Goal: Task Accomplishment & Management: Complete application form

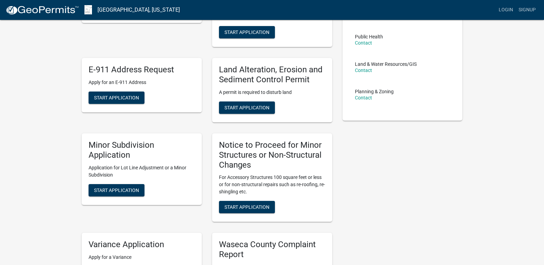
scroll to position [137, 0]
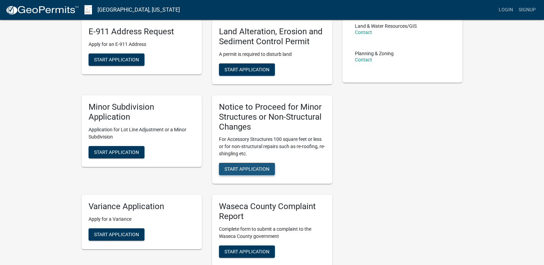
click at [246, 168] on span "Start Application" at bounding box center [247, 169] width 45 height 5
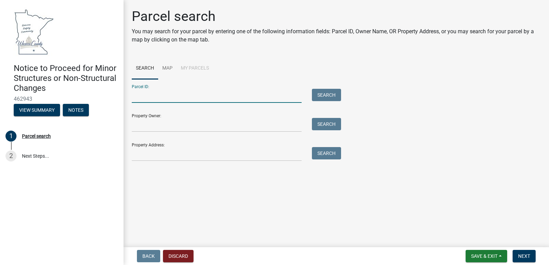
click at [176, 93] on input "Parcel ID:" at bounding box center [217, 96] width 170 height 14
click at [161, 151] on input "Property Address:" at bounding box center [217, 154] width 170 height 14
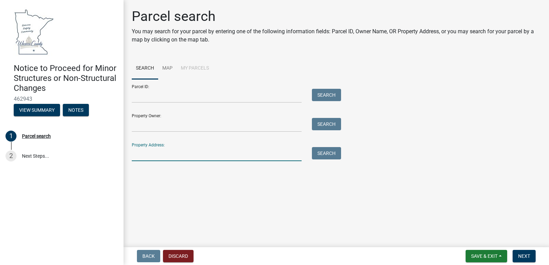
type input "[STREET_ADDRESS]"
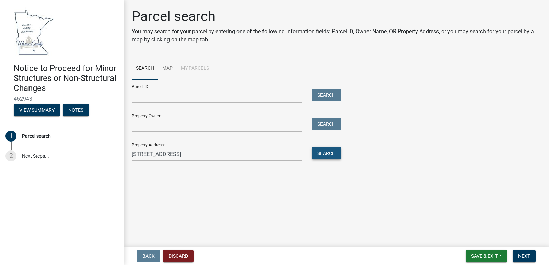
click at [322, 151] on button "Search" at bounding box center [326, 153] width 29 height 12
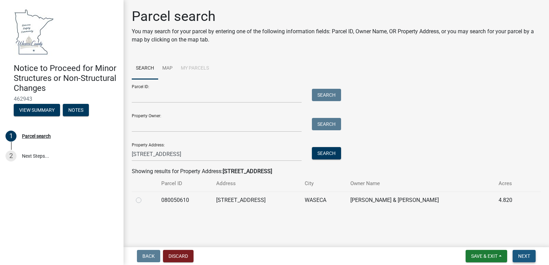
click at [525, 254] on span "Next" at bounding box center [525, 256] width 12 height 5
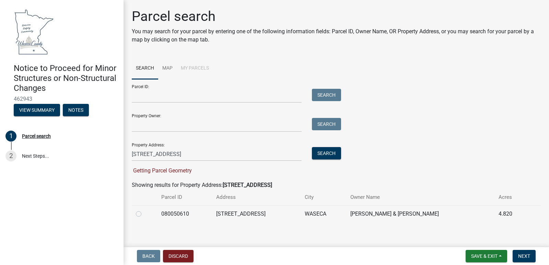
click at [144, 210] on label at bounding box center [144, 210] width 0 height 0
click at [144, 215] on input "radio" at bounding box center [146, 212] width 4 height 4
radio input "true"
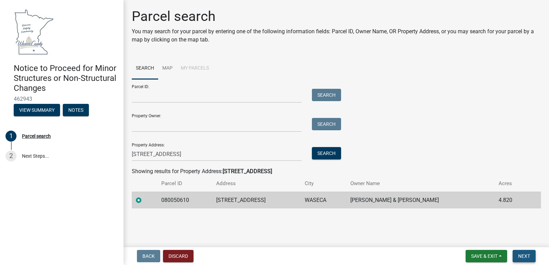
click at [524, 255] on span "Next" at bounding box center [525, 256] width 12 height 5
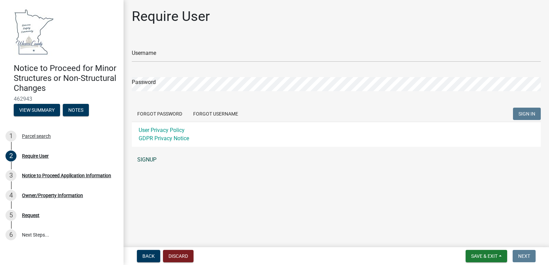
click at [143, 160] on link "SIGNUP" at bounding box center [336, 160] width 409 height 14
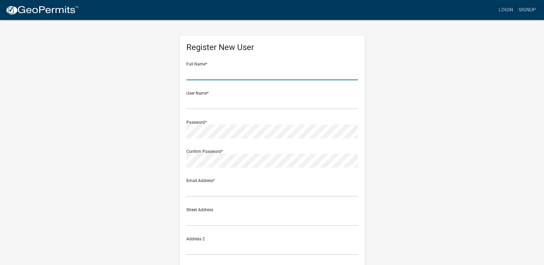
click at [225, 70] on input "text" at bounding box center [272, 73] width 172 height 14
type input "[PERSON_NAME]"
type input "[PERSON_NAME][EMAIL_ADDRESS][DOMAIN_NAME]"
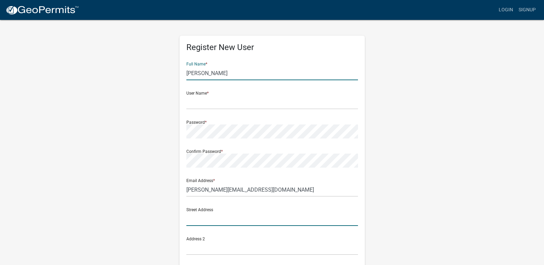
type input "[STREET_ADDRESS]"
type input "[GEOGRAPHIC_DATA]"
type input "MN"
type input "55337"
type input "9525955678"
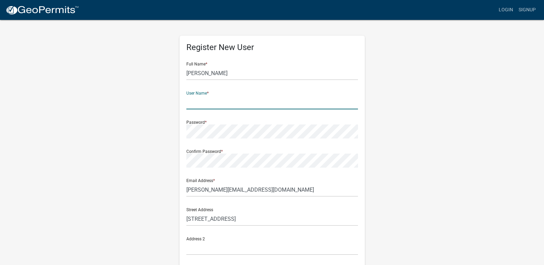
click at [219, 101] on input "text" at bounding box center [272, 102] width 172 height 14
type input "[PERSON_NAME][EMAIL_ADDRESS][DOMAIN_NAME]"
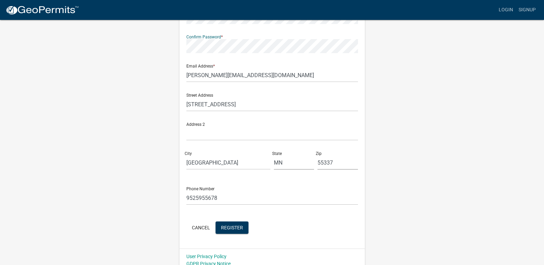
scroll to position [121, 0]
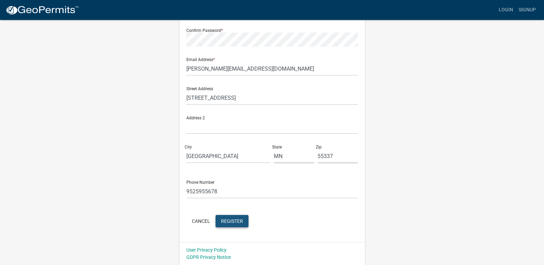
click at [228, 220] on span "Register" at bounding box center [232, 220] width 22 height 5
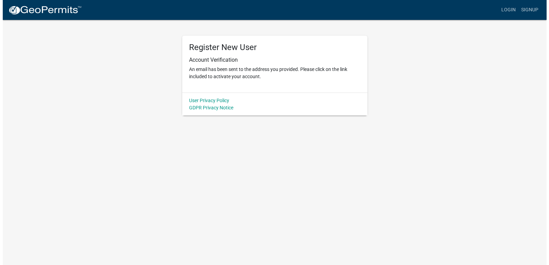
scroll to position [0, 0]
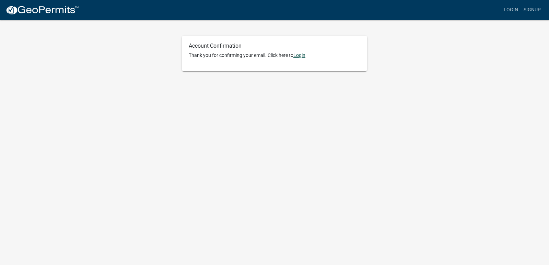
click at [302, 54] on link "Login" at bounding box center [300, 55] width 12 height 5
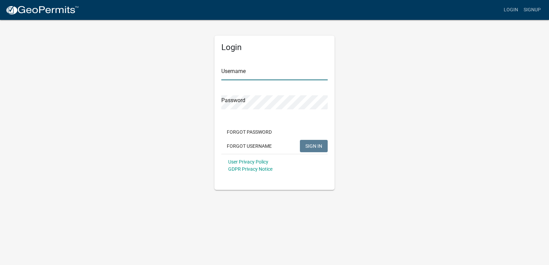
type input "[PERSON_NAME][EMAIL_ADDRESS][DOMAIN_NAME]"
click at [280, 72] on input "[PERSON_NAME][EMAIL_ADDRESS][DOMAIN_NAME]" at bounding box center [275, 73] width 106 height 14
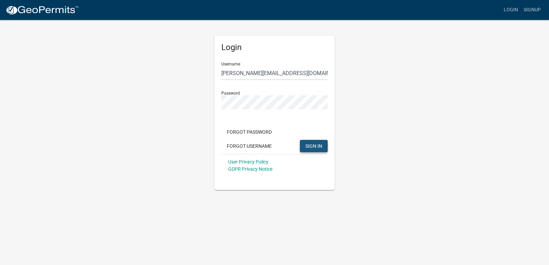
click at [310, 147] on span "SIGN IN" at bounding box center [314, 145] width 17 height 5
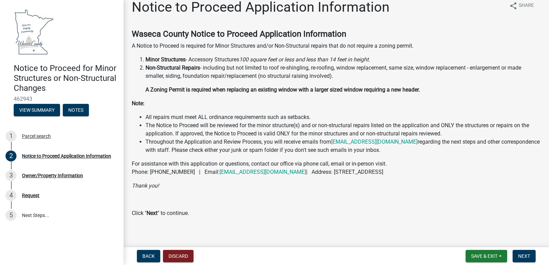
scroll to position [14, 0]
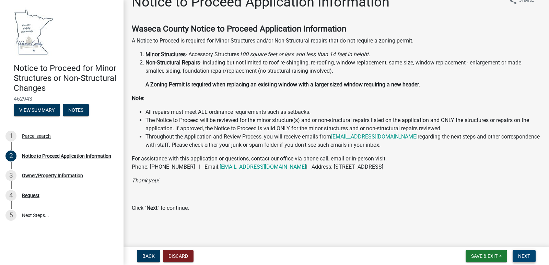
click at [524, 254] on span "Next" at bounding box center [525, 256] width 12 height 5
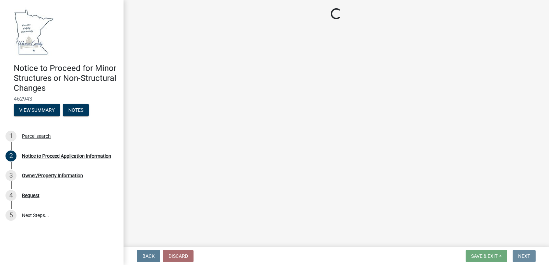
scroll to position [0, 0]
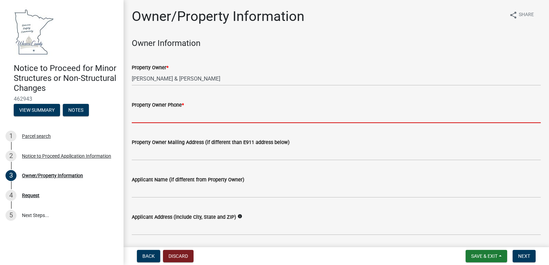
click at [201, 114] on input "Property Owner Phone *" at bounding box center [336, 116] width 409 height 14
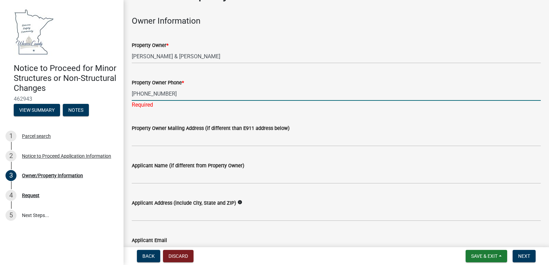
scroll to position [34, 0]
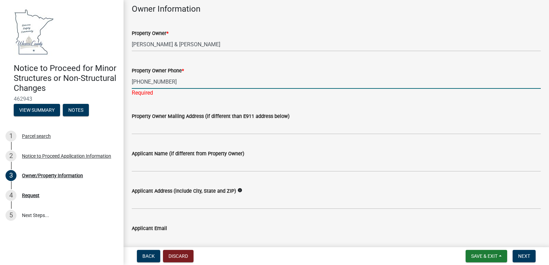
type input "507-835-5613"
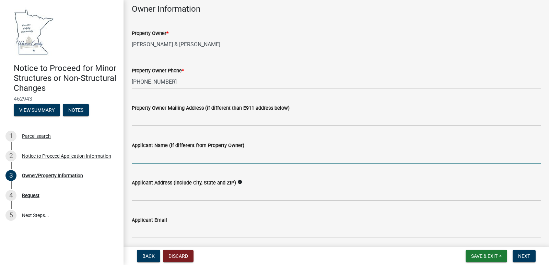
click at [155, 166] on wm-data-entity-input "Applicant Name (if different from Property Owner)" at bounding box center [336, 150] width 409 height 37
type input "Precision Signs & Imaging, LLC"
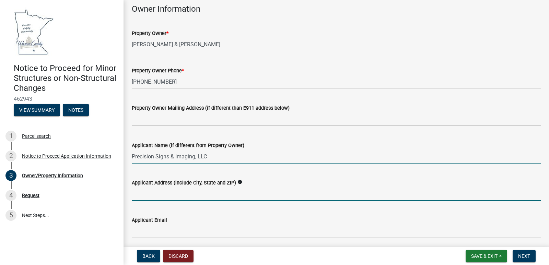
click at [160, 193] on input "Applicant Address (include City, State and ZIP)" at bounding box center [336, 194] width 409 height 14
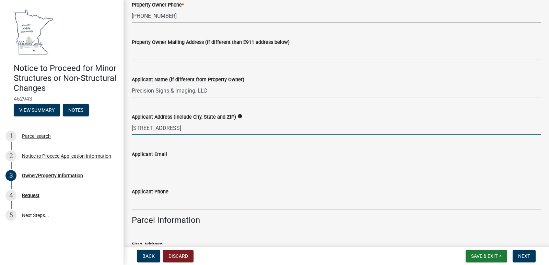
scroll to position [103, 0]
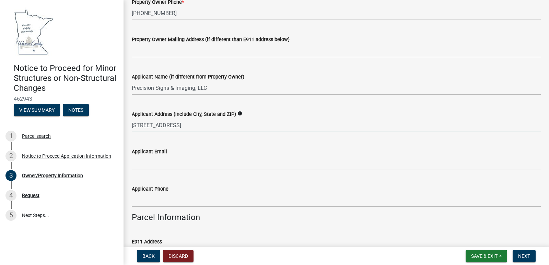
type input "12227 Nicollet Avenue, Burnsville, MN 55337"
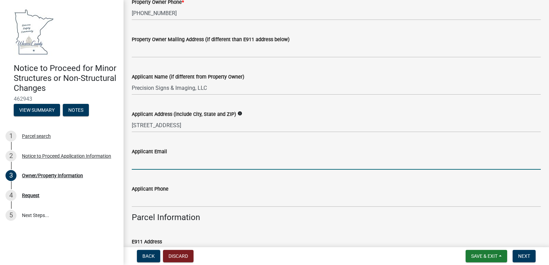
click at [157, 160] on input "Applicant Email" at bounding box center [336, 163] width 409 height 14
type input "[PERSON_NAME][EMAIL_ADDRESS][DOMAIN_NAME]"
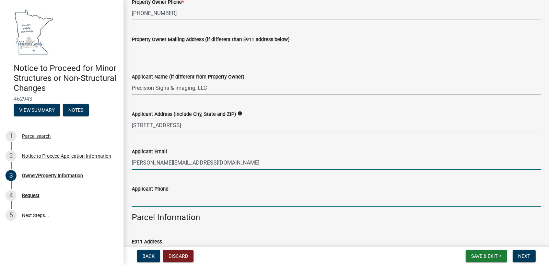
type input "9525955678"
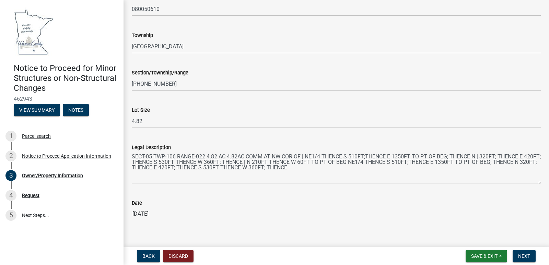
scroll to position [506, 0]
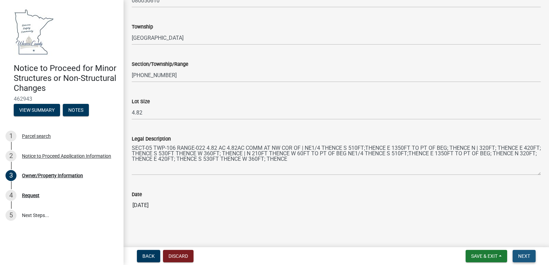
click at [522, 256] on span "Next" at bounding box center [525, 256] width 12 height 5
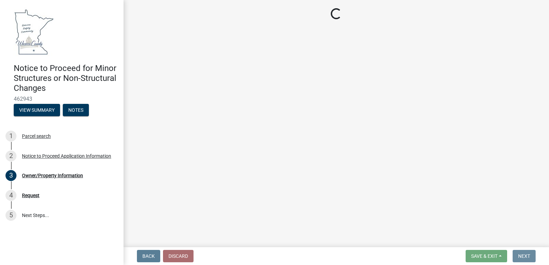
scroll to position [0, 0]
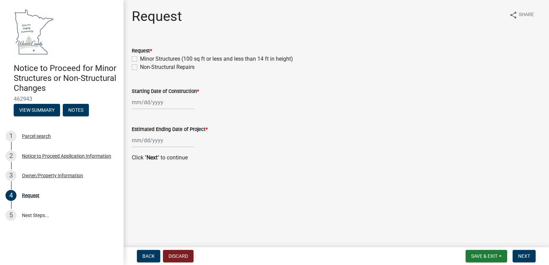
click at [140, 59] on label "Minor Structures (100 sq ft or less and less than 14 ft in height)" at bounding box center [216, 59] width 153 height 8
click at [140, 59] on input "Minor Structures (100 sq ft or less and less than 14 ft in height)" at bounding box center [142, 57] width 4 height 4
checkbox input "true"
checkbox input "false"
click at [162, 102] on div at bounding box center [163, 102] width 63 height 14
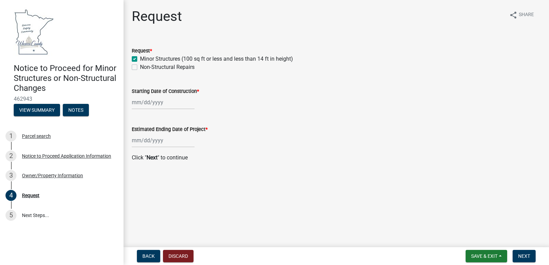
select select "8"
select select "2025"
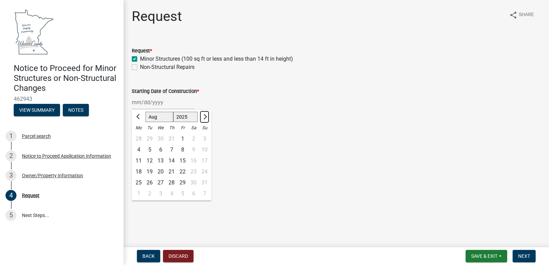
click at [204, 116] on span "Next month" at bounding box center [204, 116] width 5 height 5
select select "9"
click at [151, 158] on div "16" at bounding box center [149, 161] width 11 height 11
type input "09/16/2025"
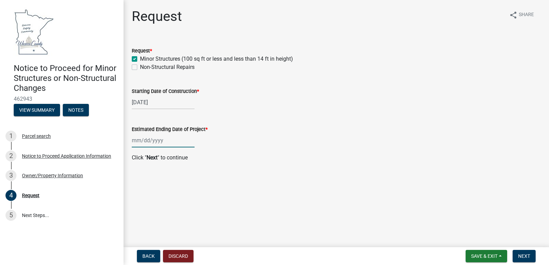
click at [156, 140] on div at bounding box center [163, 141] width 63 height 14
select select "8"
select select "2025"
click at [204, 152] on button "Next month" at bounding box center [205, 155] width 8 height 11
select select "9"
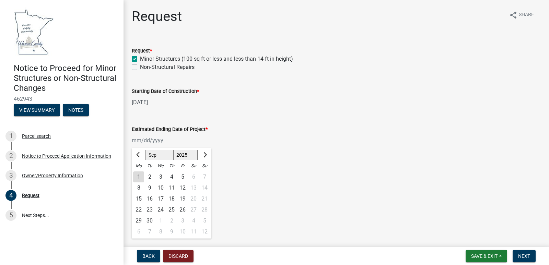
click at [148, 195] on div "16" at bounding box center [149, 199] width 11 height 11
type input "09/16/2025"
click at [526, 256] on span "Next" at bounding box center [525, 256] width 12 height 5
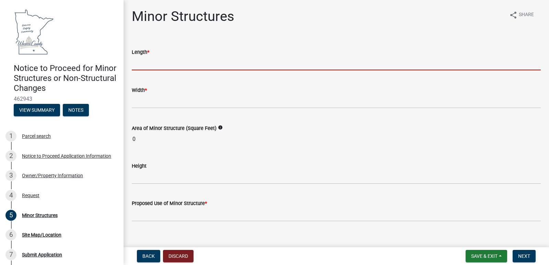
click at [173, 63] on input "text" at bounding box center [336, 63] width 409 height 14
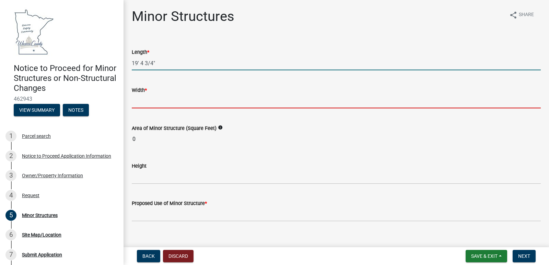
type input "19434"
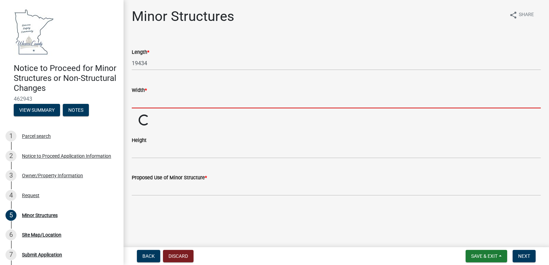
click at [148, 101] on input "text" at bounding box center [336, 101] width 409 height 14
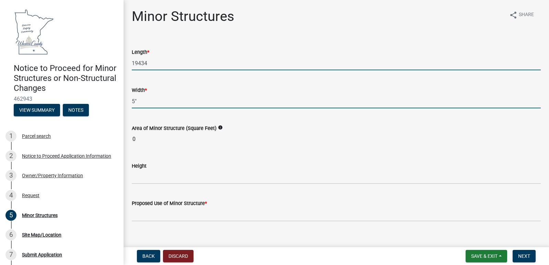
type input "5"
click at [151, 63] on input "19434" at bounding box center [336, 63] width 409 height 14
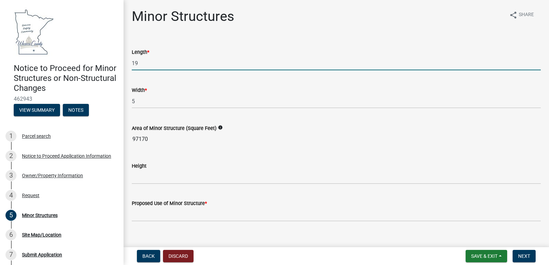
type input "1"
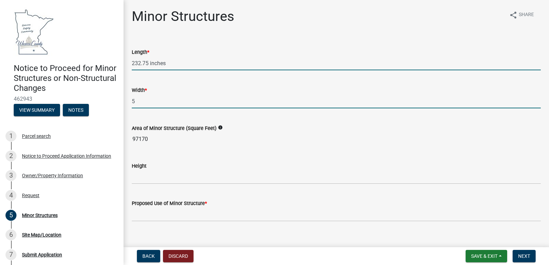
type input "232.75"
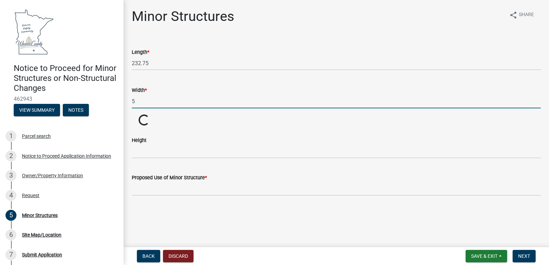
click at [142, 101] on input "5" at bounding box center [336, 101] width 409 height 14
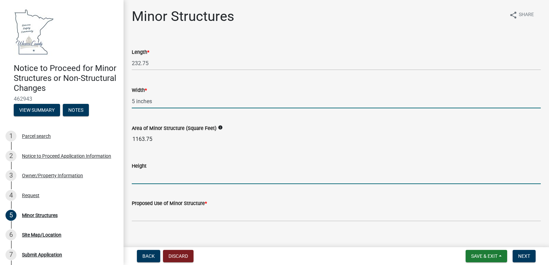
type input "5"
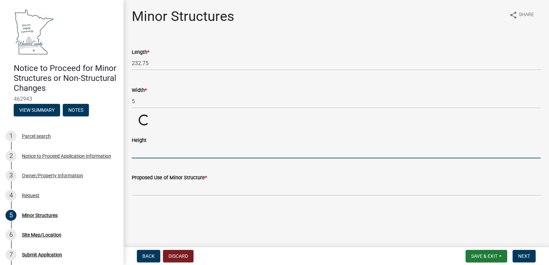
click at [158, 175] on wm-data-entity-input-list "Length * 232.75 Width * 5 Area of Minor Structure (Square Feet) info Loading...…" at bounding box center [336, 119] width 409 height 163
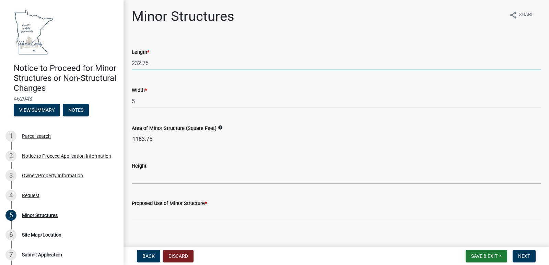
click at [155, 61] on input "232.75" at bounding box center [336, 63] width 409 height 14
type input "2"
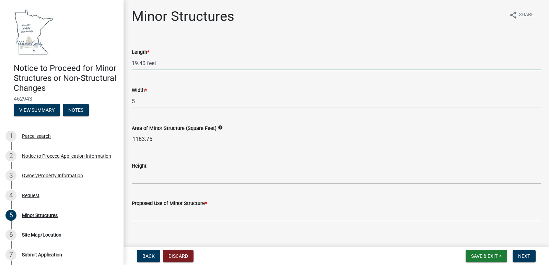
type input "19.4"
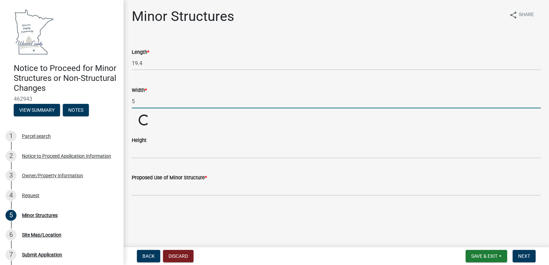
click at [144, 101] on input "5" at bounding box center [336, 101] width 409 height 14
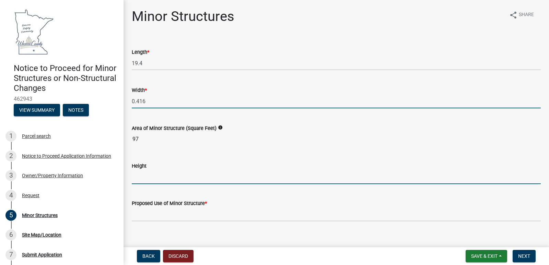
click at [155, 174] on wm-data-entity-input-list "Length * 19.4 Width * 0.416 Area of Minor Structure (Square Feet) info 97 Heigh…" at bounding box center [336, 132] width 409 height 189
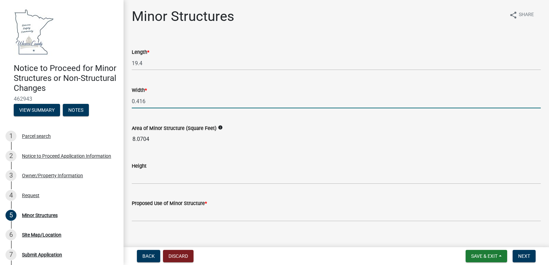
drag, startPoint x: 151, startPoint y: 100, endPoint x: 117, endPoint y: 93, distance: 34.4
click at [117, 94] on div "Notice to Proceed for Minor Structures or Non-Structural Changes 462943 View Su…" at bounding box center [274, 132] width 549 height 265
type input "3.958"
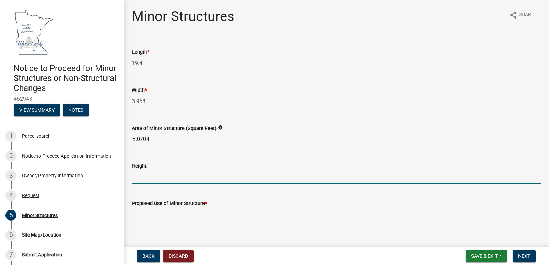
click at [170, 176] on wm-data-entity-input-list "Length * 19.4 Width * 3.958 Area of Minor Structure (Square Feet) info 8.0704 H…" at bounding box center [336, 132] width 409 height 189
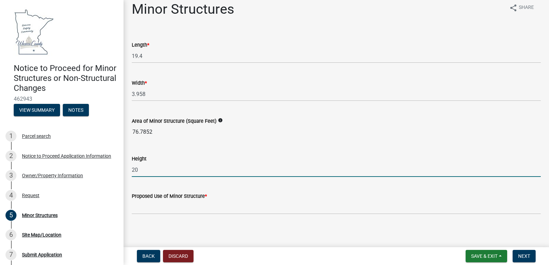
scroll to position [9, 0]
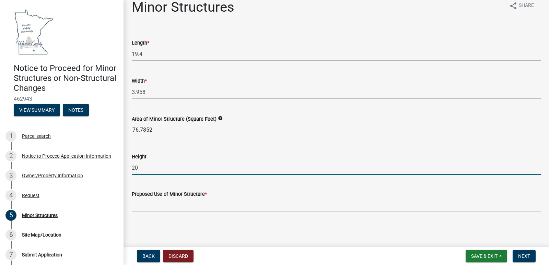
type input "20"
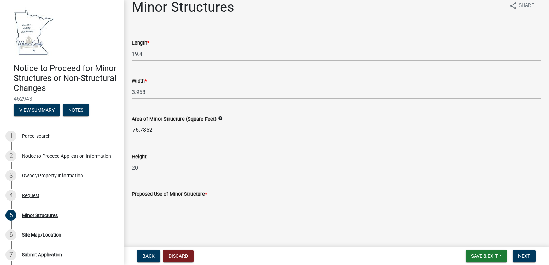
click at [173, 205] on input "Proposed Use of Minor Structure *" at bounding box center [336, 206] width 409 height 14
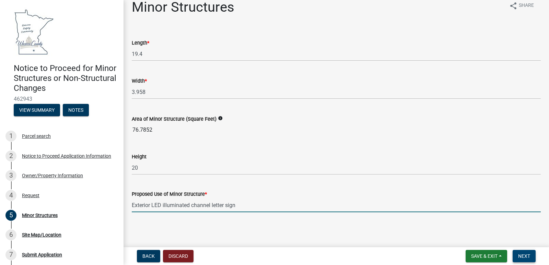
type input "Exterior LED illuminated channel letter sign"
click at [525, 255] on span "Next" at bounding box center [525, 256] width 12 height 5
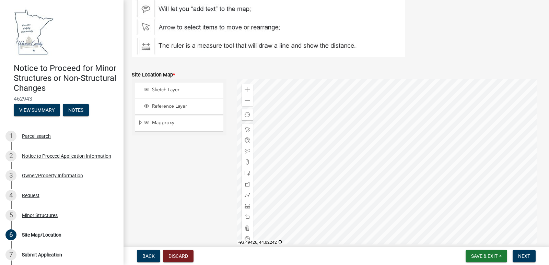
scroll to position [137, 0]
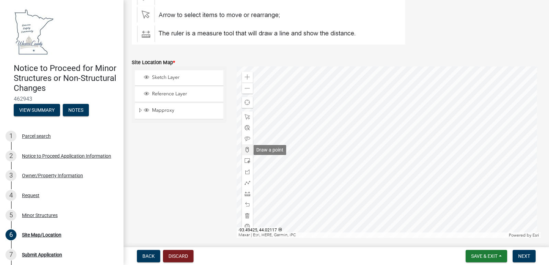
click at [245, 149] on span at bounding box center [247, 149] width 5 height 5
click at [371, 129] on div at bounding box center [389, 153] width 305 height 172
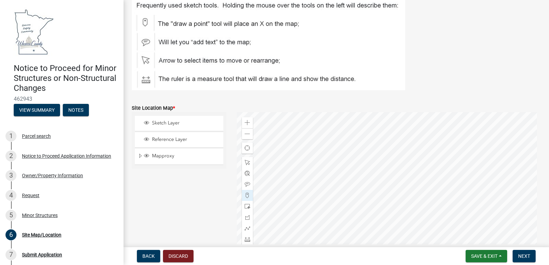
scroll to position [103, 0]
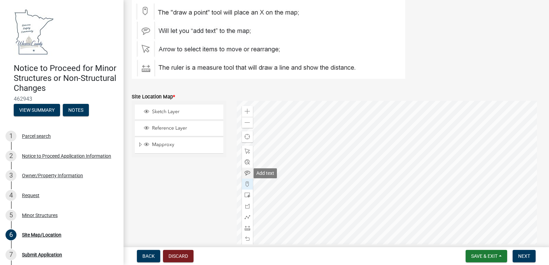
click at [245, 171] on span at bounding box center [247, 173] width 5 height 5
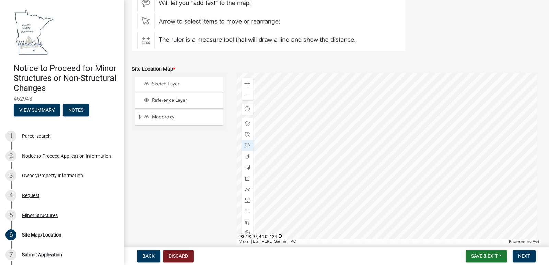
click at [294, 153] on div at bounding box center [389, 159] width 305 height 172
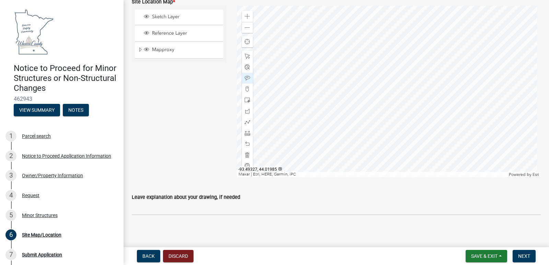
scroll to position [201, 0]
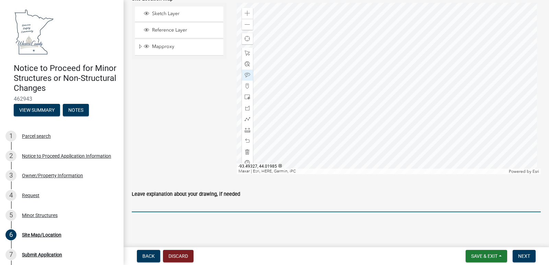
click at [203, 206] on input "Leave explanation about your drawing, if needed" at bounding box center [336, 206] width 409 height 14
type input "Installation of LED illuminated channel letter sign only"
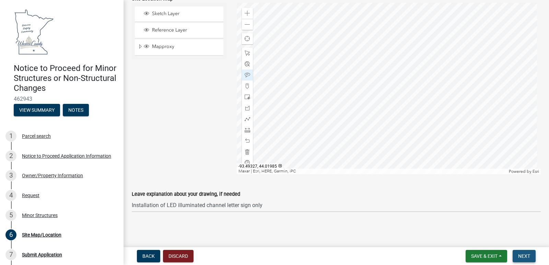
click at [522, 254] on span "Next" at bounding box center [525, 256] width 12 height 5
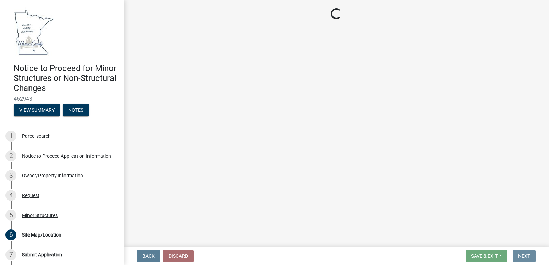
scroll to position [0, 0]
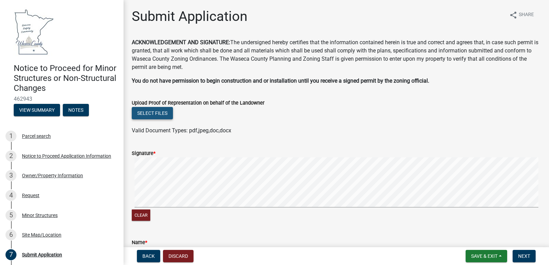
click at [156, 111] on button "Select files" at bounding box center [152, 113] width 41 height 12
click at [144, 112] on button "Select files" at bounding box center [152, 113] width 41 height 12
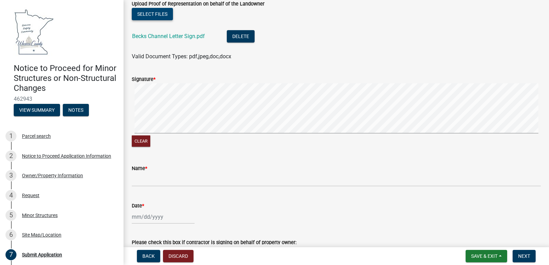
scroll to position [103, 0]
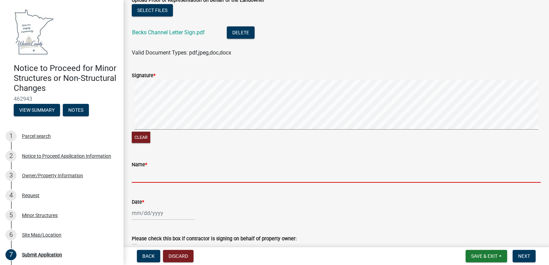
click at [162, 174] on input "Name *" at bounding box center [336, 176] width 409 height 14
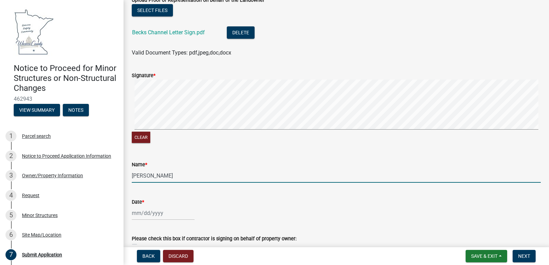
type input "[PERSON_NAME]"
click at [167, 211] on div at bounding box center [163, 213] width 63 height 14
select select "8"
select select "2025"
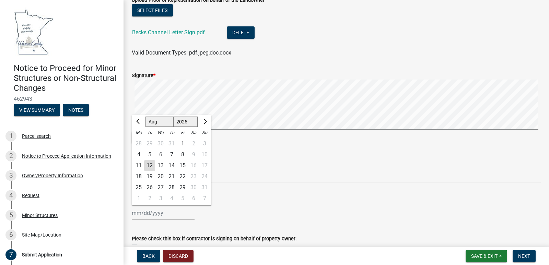
click at [150, 164] on div "12" at bounding box center [149, 165] width 11 height 11
type input "08/12/2025"
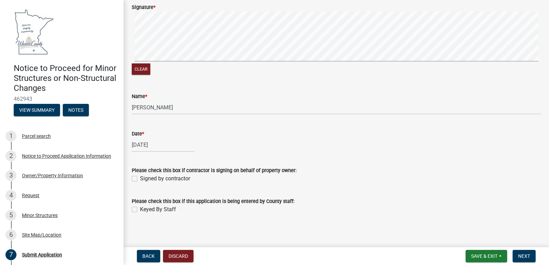
scroll to position [173, 0]
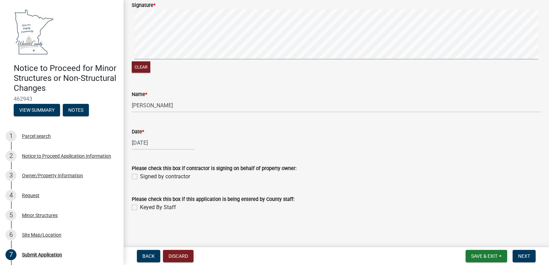
click at [140, 177] on label "Signed by contractor" at bounding box center [165, 177] width 50 height 8
click at [140, 177] on input "Signed by contractor" at bounding box center [142, 175] width 4 height 4
checkbox input "true"
click at [522, 254] on span "Next" at bounding box center [525, 256] width 12 height 5
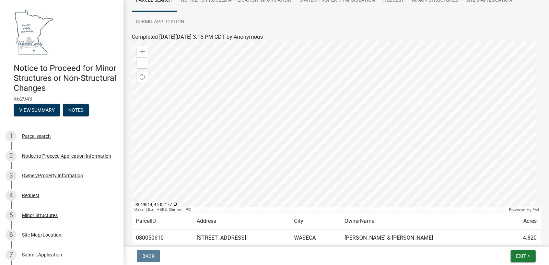
scroll to position [105, 0]
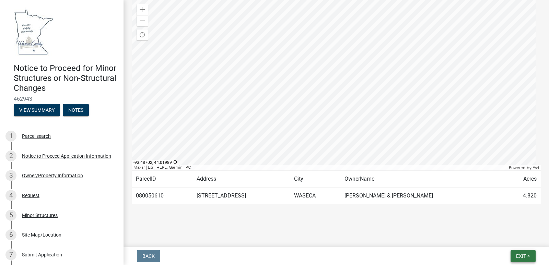
click at [522, 254] on span "Exit" at bounding box center [522, 256] width 10 height 5
click at [508, 238] on button "Save & Exit" at bounding box center [508, 238] width 55 height 16
